Goal: Task Accomplishment & Management: Complete application form

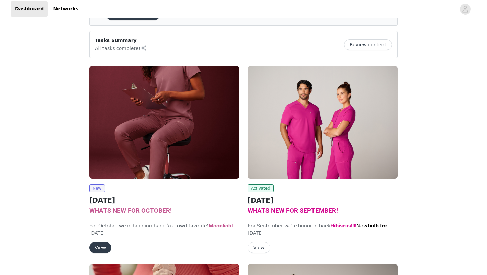
scroll to position [49, 0]
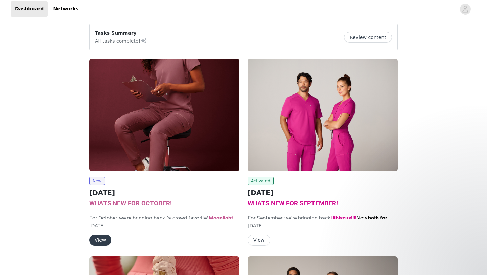
click at [104, 241] on button "View" at bounding box center [100, 239] width 22 height 11
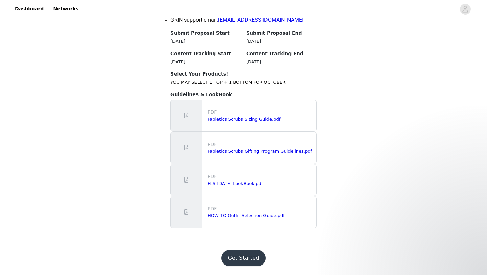
scroll to position [699, 0]
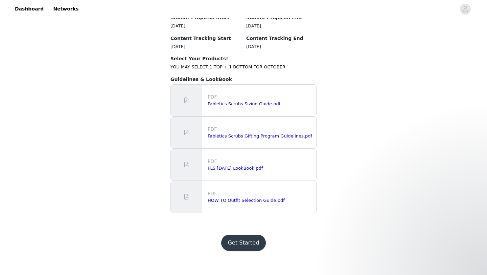
click at [248, 251] on button "Get Started" at bounding box center [243, 242] width 45 height 16
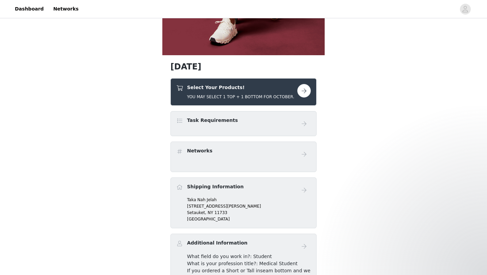
scroll to position [209, 0]
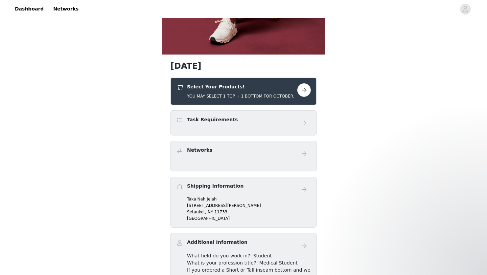
click at [302, 92] on button "button" at bounding box center [304, 90] width 14 height 14
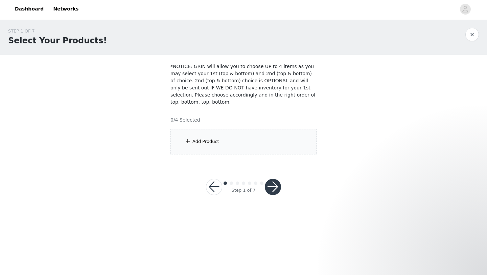
click at [276, 137] on div "Add Product" at bounding box center [243, 141] width 146 height 25
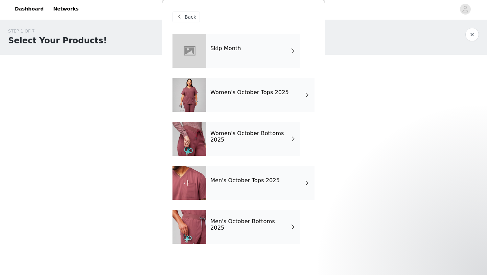
click at [281, 139] on h4 "Women's October Bottoms 2025" at bounding box center [250, 136] width 80 height 13
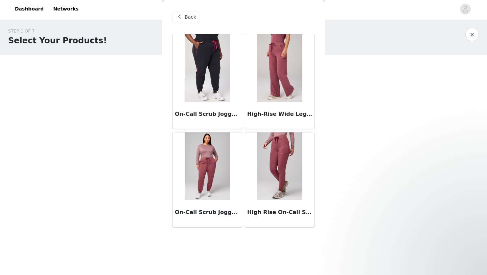
click at [279, 89] on img at bounding box center [279, 68] width 45 height 68
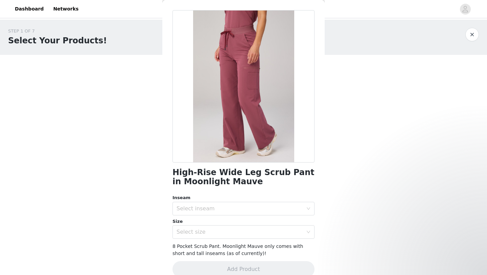
scroll to position [34, 0]
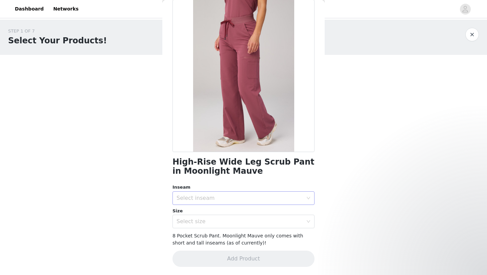
click at [249, 193] on div "Select inseam" at bounding box center [240, 197] width 129 height 13
click at [236, 212] on li "Short" at bounding box center [243, 212] width 142 height 11
click at [236, 222] on div "Select size" at bounding box center [239, 221] width 126 height 7
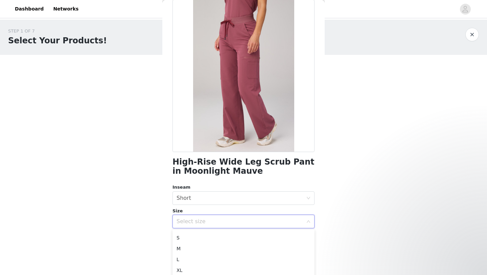
scroll to position [23, 0]
click at [206, 237] on li "S" at bounding box center [243, 235] width 142 height 11
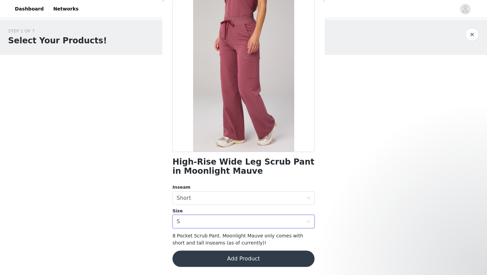
click at [239, 261] on button "Add Product" at bounding box center [243, 258] width 142 height 16
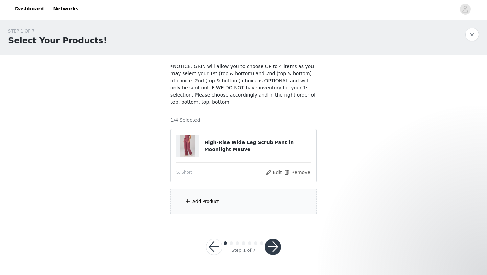
click at [214, 201] on div "Add Product" at bounding box center [205, 201] width 27 height 7
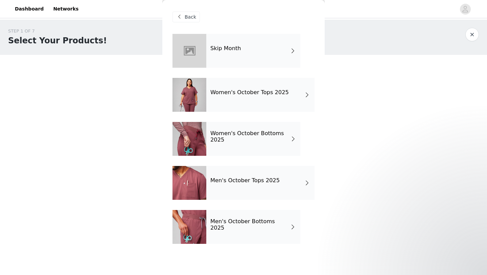
click at [248, 90] on h4 "Women's October Tops 2025" at bounding box center [249, 92] width 78 height 6
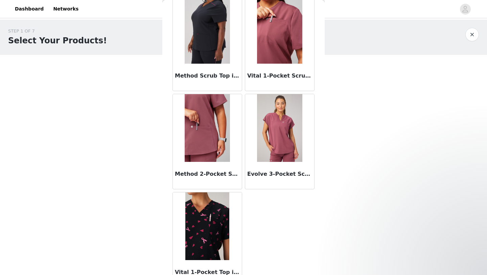
scroll to position [37, 0]
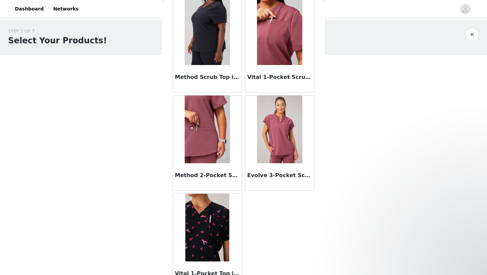
click at [270, 139] on img at bounding box center [279, 129] width 45 height 68
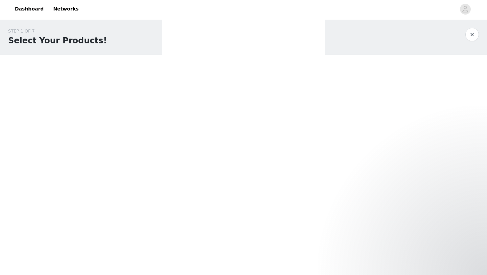
scroll to position [0, 0]
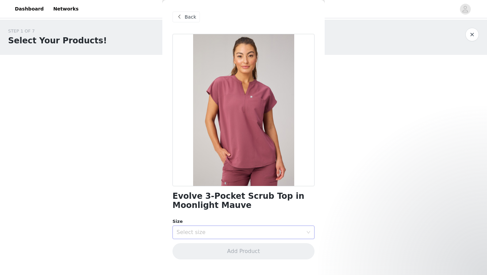
click at [263, 229] on div "Select size" at bounding box center [239, 232] width 126 height 7
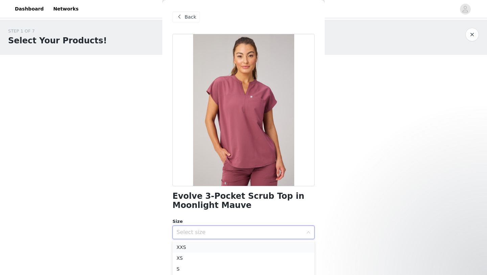
click at [249, 242] on li "XXS" at bounding box center [243, 246] width 142 height 11
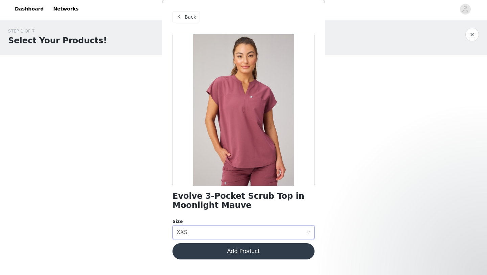
click at [259, 248] on button "Add Product" at bounding box center [243, 251] width 142 height 16
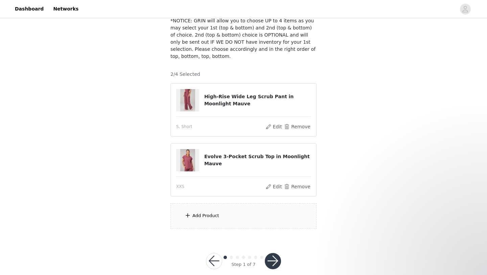
scroll to position [56, 0]
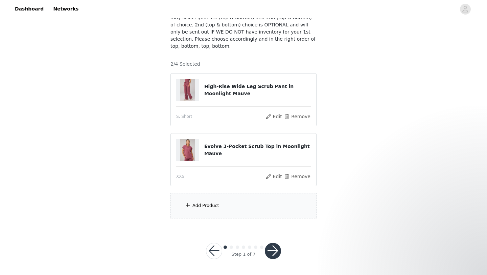
click at [234, 203] on div "Add Product" at bounding box center [243, 205] width 146 height 25
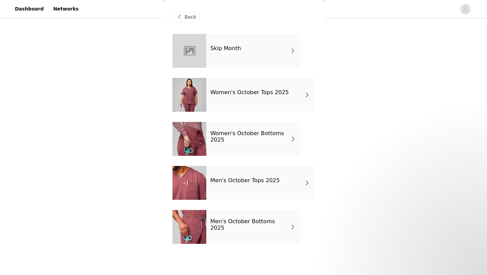
click at [269, 108] on div "Women's October Tops 2025" at bounding box center [260, 95] width 108 height 34
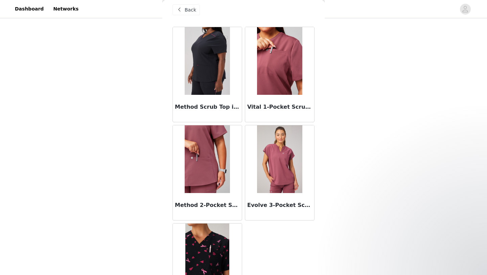
scroll to position [8, 0]
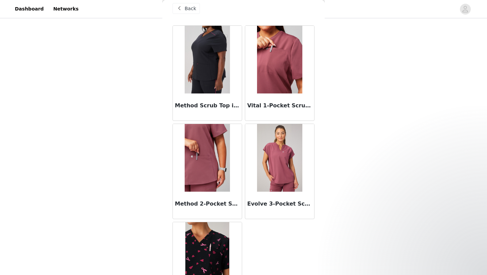
click at [273, 68] on img at bounding box center [279, 60] width 45 height 68
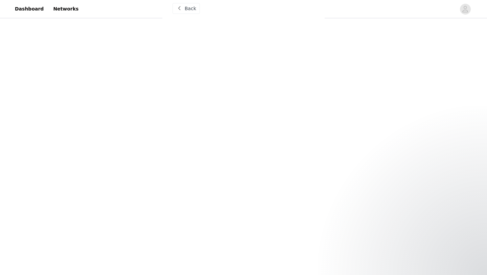
scroll to position [0, 0]
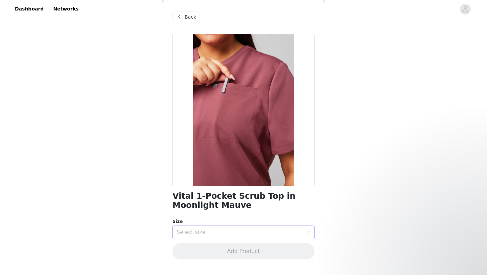
click at [223, 229] on div "Select size" at bounding box center [239, 232] width 126 height 7
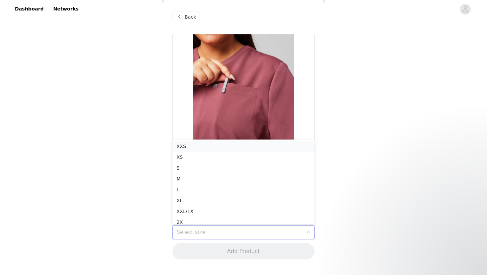
scroll to position [1, 0]
click at [226, 153] on li "XS" at bounding box center [243, 155] width 142 height 11
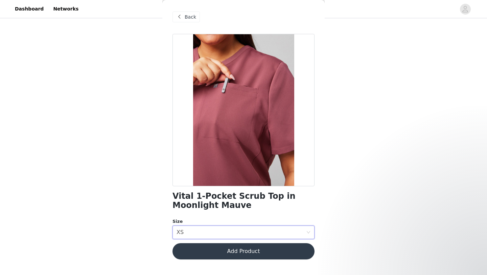
click at [226, 255] on button "Add Product" at bounding box center [243, 251] width 142 height 16
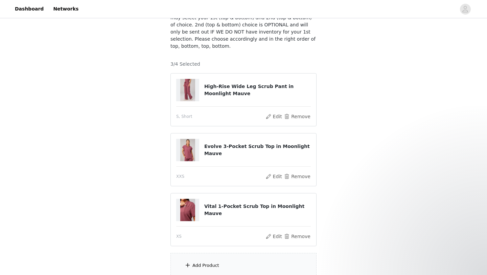
scroll to position [93, 0]
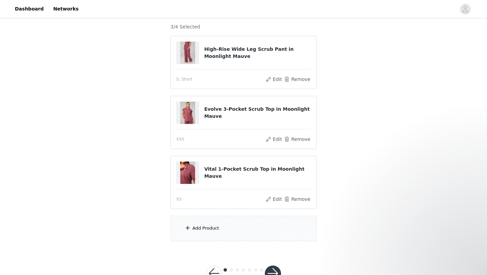
click at [219, 230] on div "Add Product" at bounding box center [243, 227] width 146 height 25
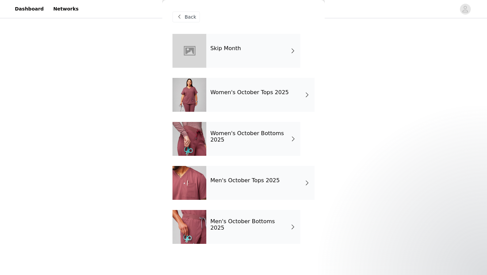
scroll to position [116, 0]
click at [269, 136] on h4 "Women's October Bottoms 2025" at bounding box center [250, 136] width 80 height 13
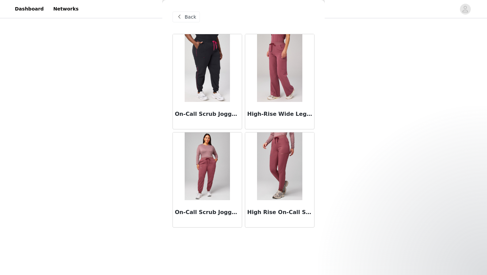
click at [269, 176] on img at bounding box center [279, 166] width 45 height 68
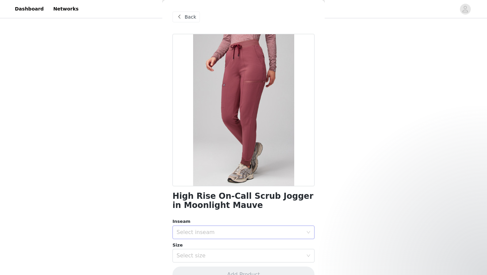
click at [236, 232] on div "Select inseam" at bounding box center [239, 232] width 126 height 7
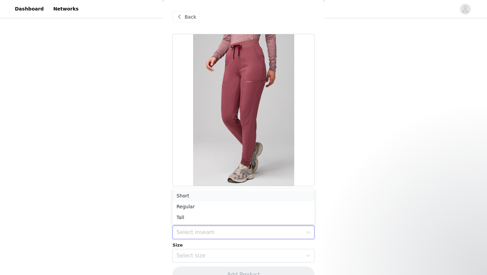
click at [232, 195] on li "Short" at bounding box center [243, 195] width 142 height 11
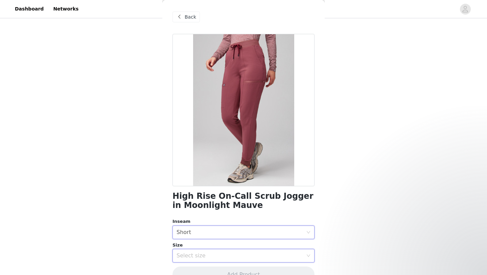
click at [230, 251] on div "Select size" at bounding box center [240, 255] width 129 height 13
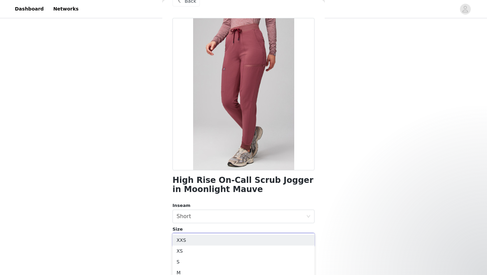
scroll to position [169, 0]
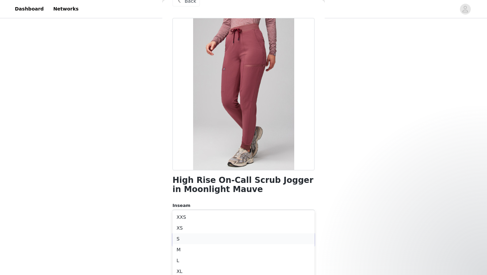
click at [208, 234] on li "S" at bounding box center [243, 238] width 142 height 11
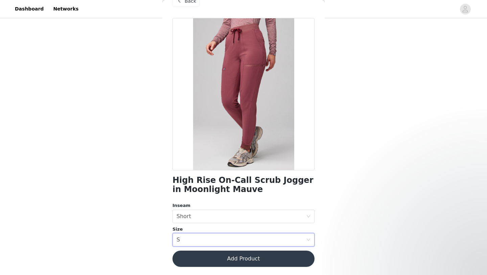
scroll to position [116, 0]
click at [233, 258] on button "Add Product" at bounding box center [243, 258] width 142 height 16
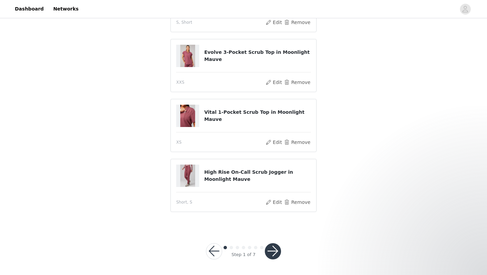
scroll to position [132, 0]
click at [272, 251] on button "button" at bounding box center [273, 250] width 16 height 16
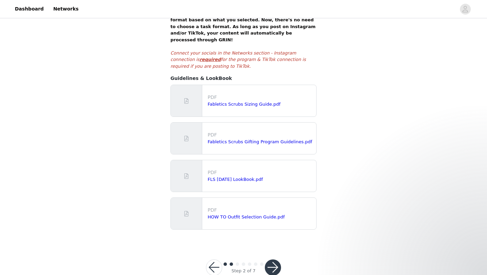
scroll to position [137, 0]
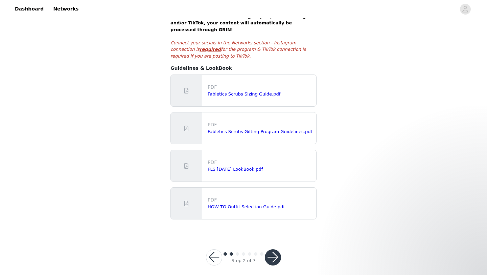
click at [281, 250] on div "Step 2 of 7" at bounding box center [243, 257] width 91 height 32
click at [272, 252] on button "button" at bounding box center [273, 257] width 16 height 16
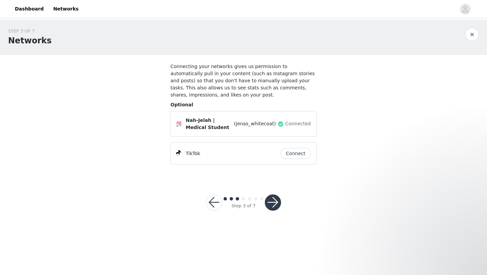
click at [273, 202] on button "button" at bounding box center [273, 202] width 16 height 16
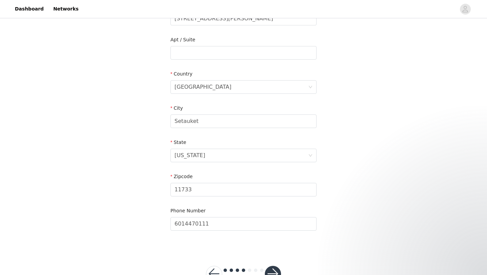
scroll to position [200, 0]
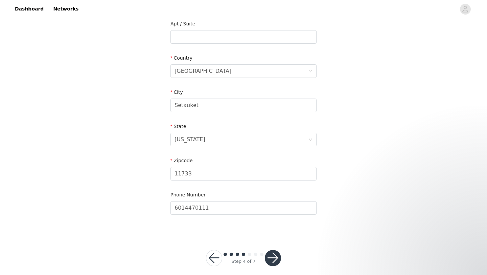
click at [275, 253] on button "button" at bounding box center [273, 258] width 16 height 16
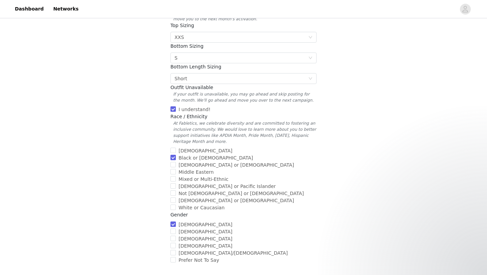
scroll to position [232, 0]
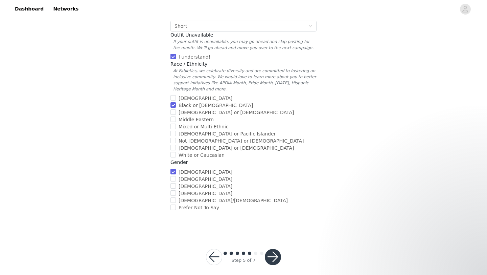
click at [273, 248] on button "button" at bounding box center [273, 256] width 16 height 16
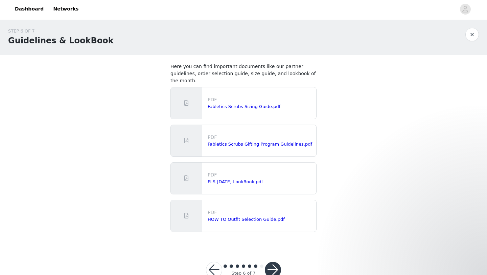
click at [271, 264] on button "button" at bounding box center [273, 269] width 16 height 16
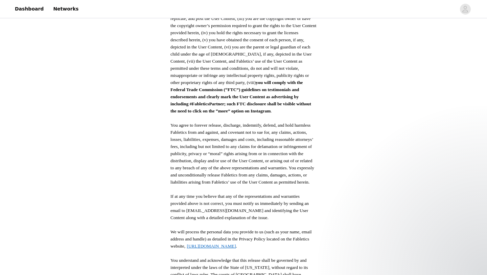
scroll to position [336, 0]
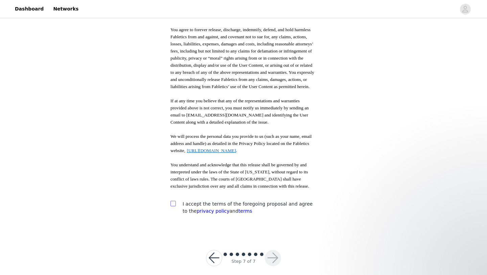
click at [171, 200] on label at bounding box center [172, 203] width 5 height 7
click at [171, 200] on input "checkbox" at bounding box center [172, 202] width 5 height 5
checkbox input "true"
click at [271, 250] on button "button" at bounding box center [273, 258] width 16 height 16
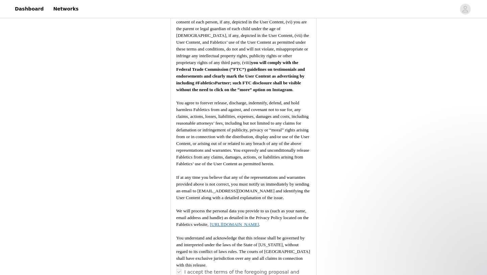
scroll to position [1004, 0]
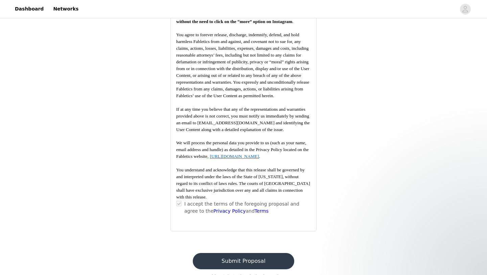
click at [238, 253] on button "Submit Proposal" at bounding box center [243, 261] width 101 height 16
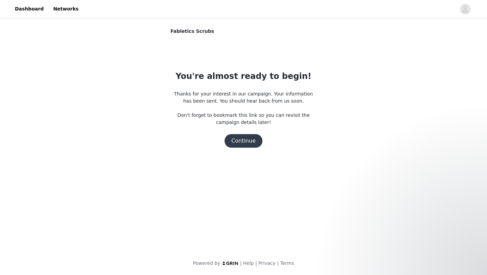
scroll to position [0, 0]
click at [247, 145] on button "Continue" at bounding box center [243, 141] width 38 height 14
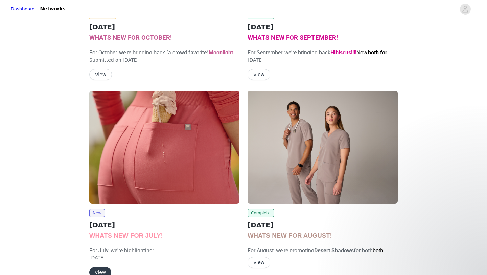
scroll to position [249, 0]
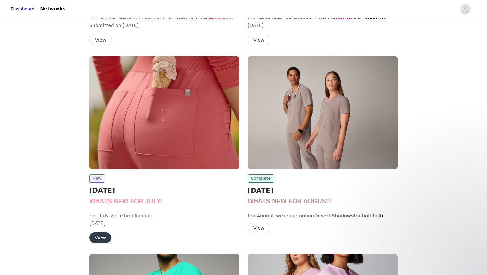
click at [167, 105] on img at bounding box center [164, 112] width 150 height 113
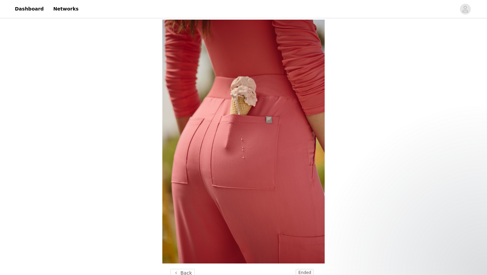
scroll to position [249, 0]
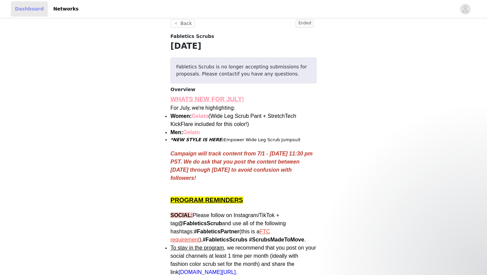
click at [21, 7] on link "Dashboard" at bounding box center [29, 8] width 37 height 15
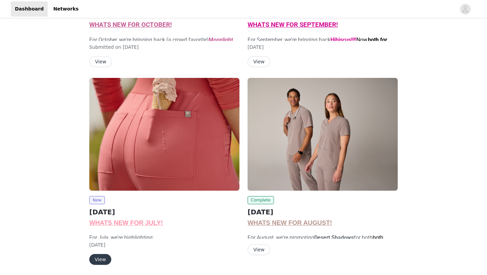
scroll to position [301, 0]
